Goal: Task Accomplishment & Management: Manage account settings

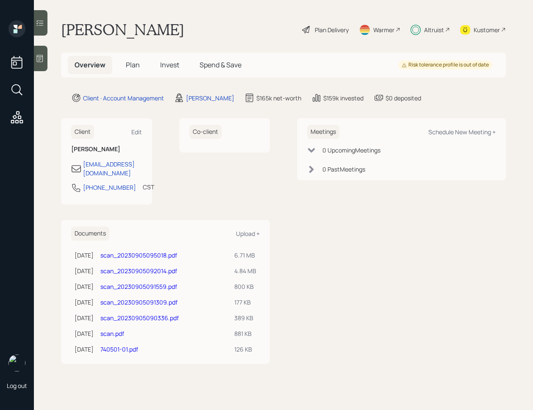
click at [200, 148] on div "Co-client" at bounding box center [224, 135] width 91 height 34
click at [168, 65] on span "Invest" at bounding box center [169, 64] width 19 height 9
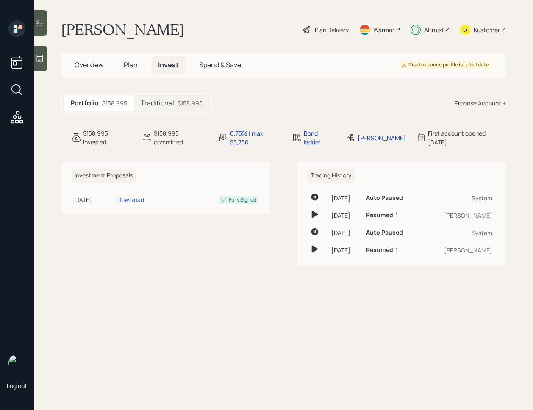
click at [177, 107] on div "$158,995" at bounding box center [189, 103] width 25 height 9
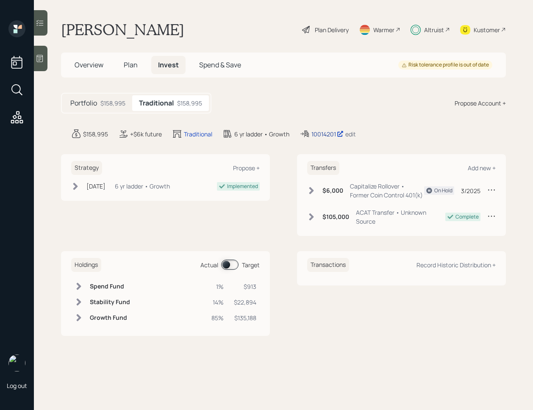
click at [329, 133] on div "10014201" at bounding box center [327, 134] width 32 height 9
click at [127, 70] on h5 "Plan" at bounding box center [131, 65] width 28 height 18
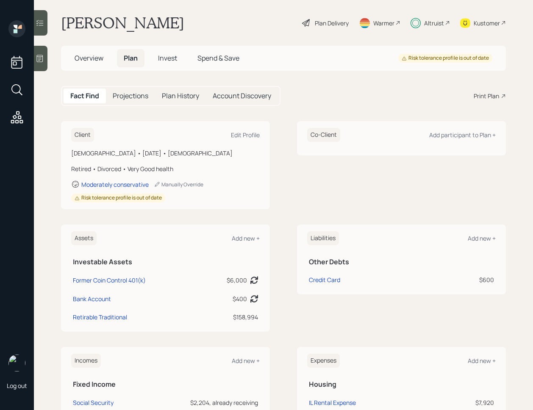
scroll to position [7, 0]
click at [144, 155] on div "Male • July 19, 1955 • 70 years old" at bounding box center [165, 152] width 188 height 9
click at [149, 155] on div "Male • July 19, 1955 • 70 years old" at bounding box center [165, 152] width 188 height 9
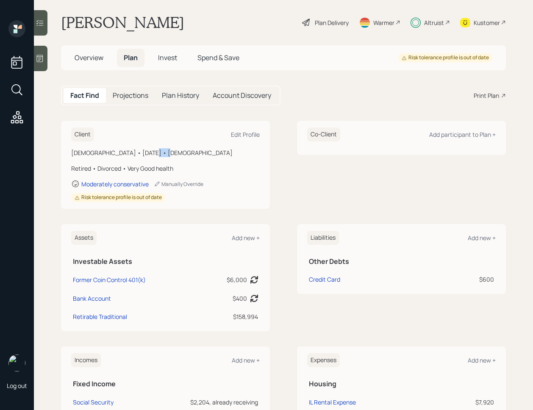
click at [149, 155] on div "Male • July 19, 1955 • 70 years old" at bounding box center [165, 152] width 188 height 9
click at [156, 157] on div "Male • July 19, 1955 • 70 years old" at bounding box center [165, 152] width 188 height 9
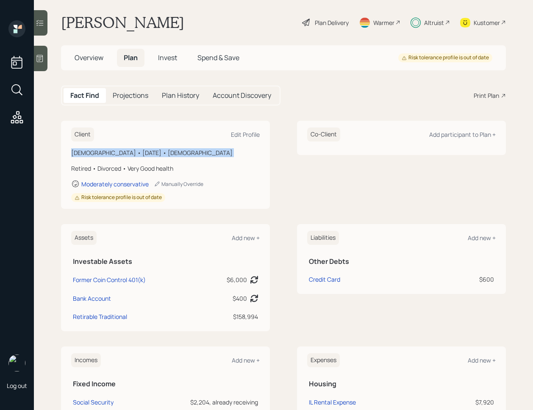
click at [156, 157] on div "Male • July 19, 1955 • 70 years old" at bounding box center [165, 152] width 188 height 9
click at [172, 53] on span "Invest" at bounding box center [167, 57] width 19 height 9
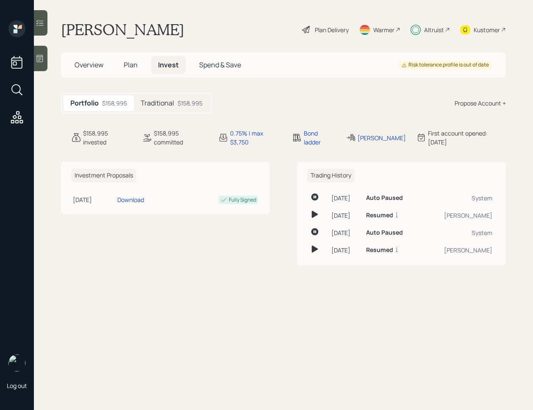
click at [168, 106] on h5 "Traditional" at bounding box center [157, 103] width 33 height 8
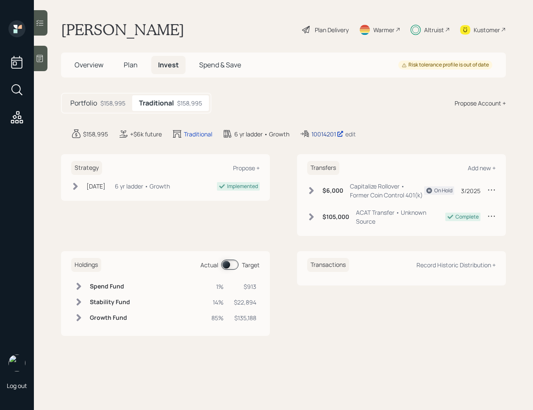
click at [321, 135] on div "10014201" at bounding box center [327, 134] width 32 height 9
click at [131, 61] on span "Plan" at bounding box center [131, 64] width 14 height 9
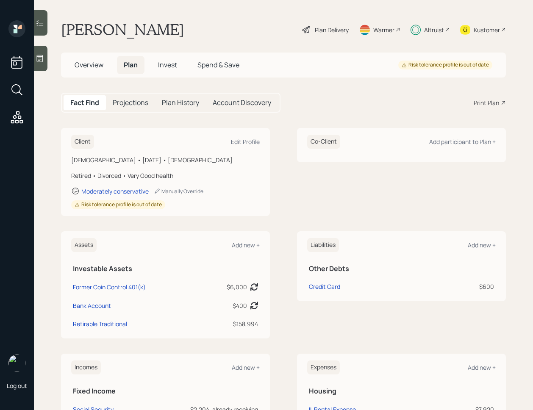
click at [431, 32] on div "Altruist" at bounding box center [434, 29] width 20 height 9
click at [323, 24] on div "Plan Delivery" at bounding box center [325, 29] width 48 height 19
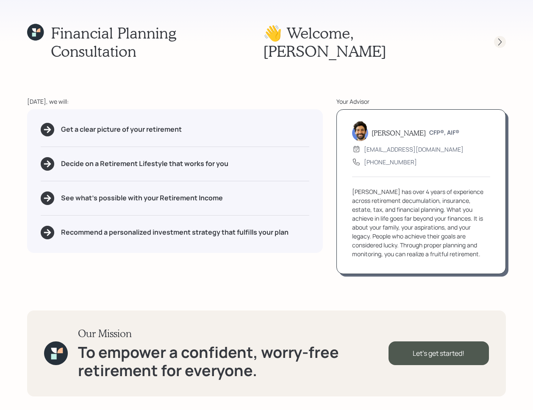
click at [496, 38] on icon at bounding box center [499, 42] width 8 height 8
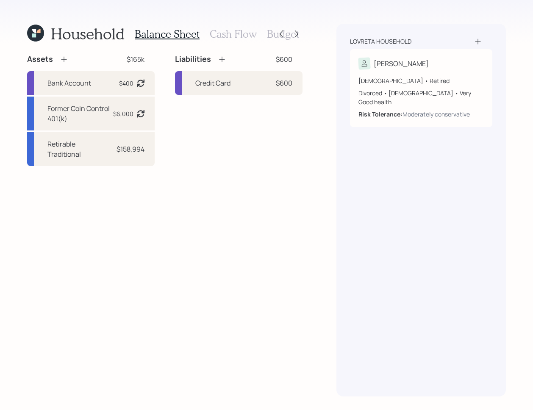
click at [227, 37] on h3 "Cash Flow" at bounding box center [233, 34] width 47 height 12
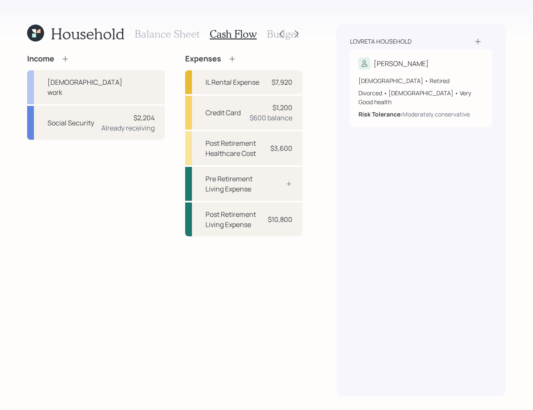
click at [36, 36] on icon at bounding box center [35, 33] width 17 height 17
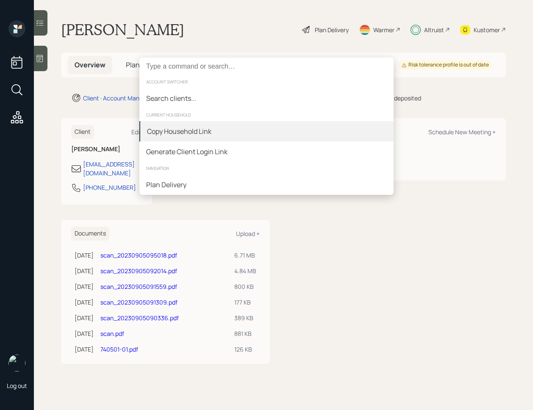
click at [224, 132] on div "Copy Household Link" at bounding box center [266, 131] width 254 height 20
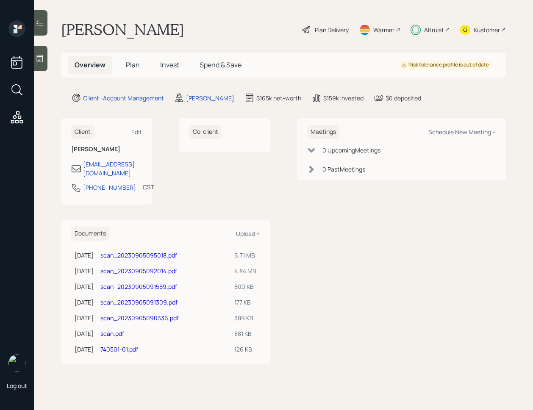
click at [293, 244] on div "Client Edit Michael Lovreta michaellovreta@ymail.com 464-217-4170 CST Currently…" at bounding box center [283, 240] width 445 height 245
click at [134, 55] on div "Overview Plan Invest Spend & Save Risk tolerance profile is out of date" at bounding box center [283, 65] width 445 height 25
click at [171, 65] on span "Invest" at bounding box center [169, 64] width 19 height 9
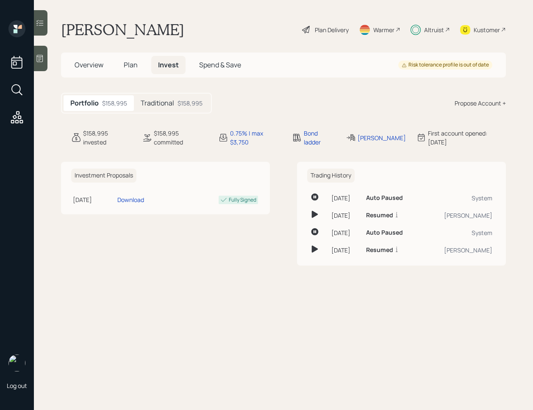
click at [174, 102] on h5 "Traditional" at bounding box center [157, 103] width 33 height 8
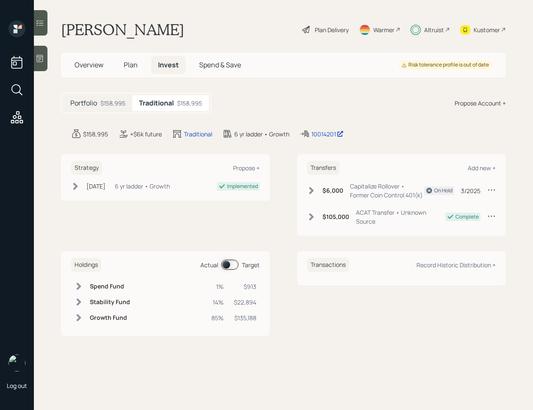
click at [231, 261] on span at bounding box center [229, 265] width 17 height 10
click at [235, 263] on span at bounding box center [229, 265] width 17 height 10
click at [218, 223] on div "Strategy Propose + Aug 17, 2023 Thursday, August 17, 2023 12:18 PM EDT 6 yr lad…" at bounding box center [165, 195] width 209 height 82
click at [232, 265] on span at bounding box center [229, 265] width 17 height 10
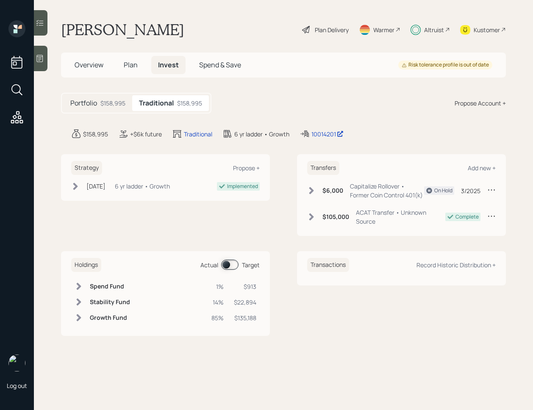
click at [232, 265] on span at bounding box center [229, 265] width 17 height 10
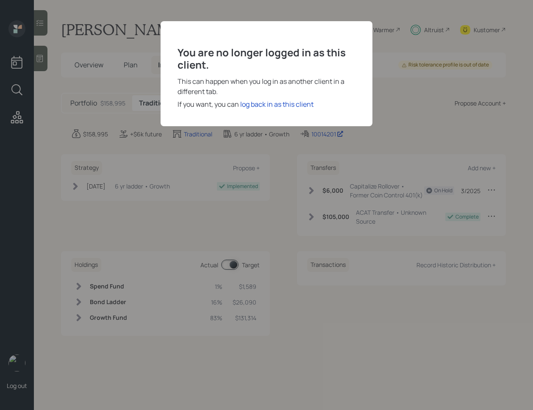
click at [262, 248] on div "You are no longer logged in as this client. This can happen when you log in as …" at bounding box center [266, 205] width 533 height 410
click at [272, 107] on div "log back in as this client" at bounding box center [276, 104] width 73 height 10
